Goal: Register for event/course

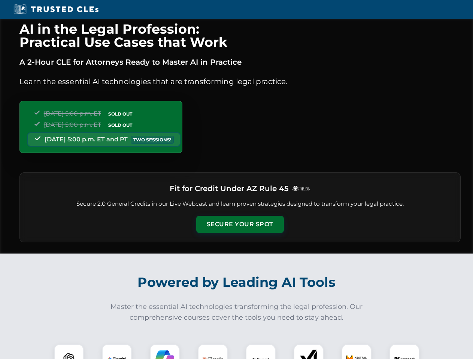
click at [239, 225] on button "Secure Your Spot" at bounding box center [240, 224] width 88 height 17
click at [69, 352] on img at bounding box center [69, 359] width 22 height 22
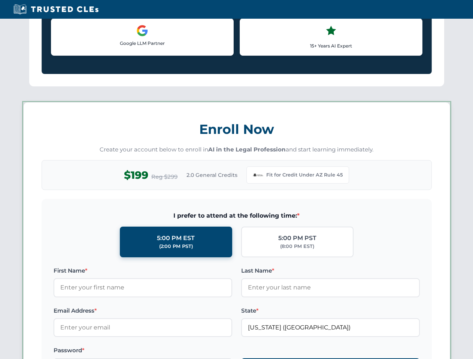
click at [213, 352] on div "AI in the Legal Profession: Practical Use Cases that Work A 2-Hour CLE for Atto…" at bounding box center [236, 350] width 473 height 1745
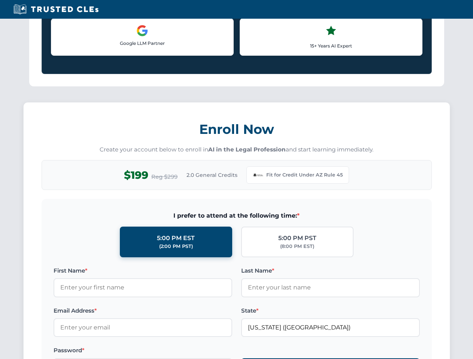
scroll to position [729, 0]
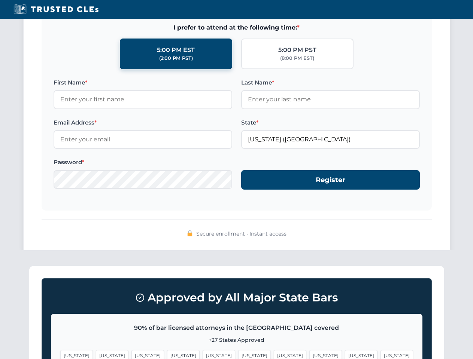
click at [345, 352] on span "[US_STATE]" at bounding box center [361, 355] width 33 height 11
